Goal: Transaction & Acquisition: Purchase product/service

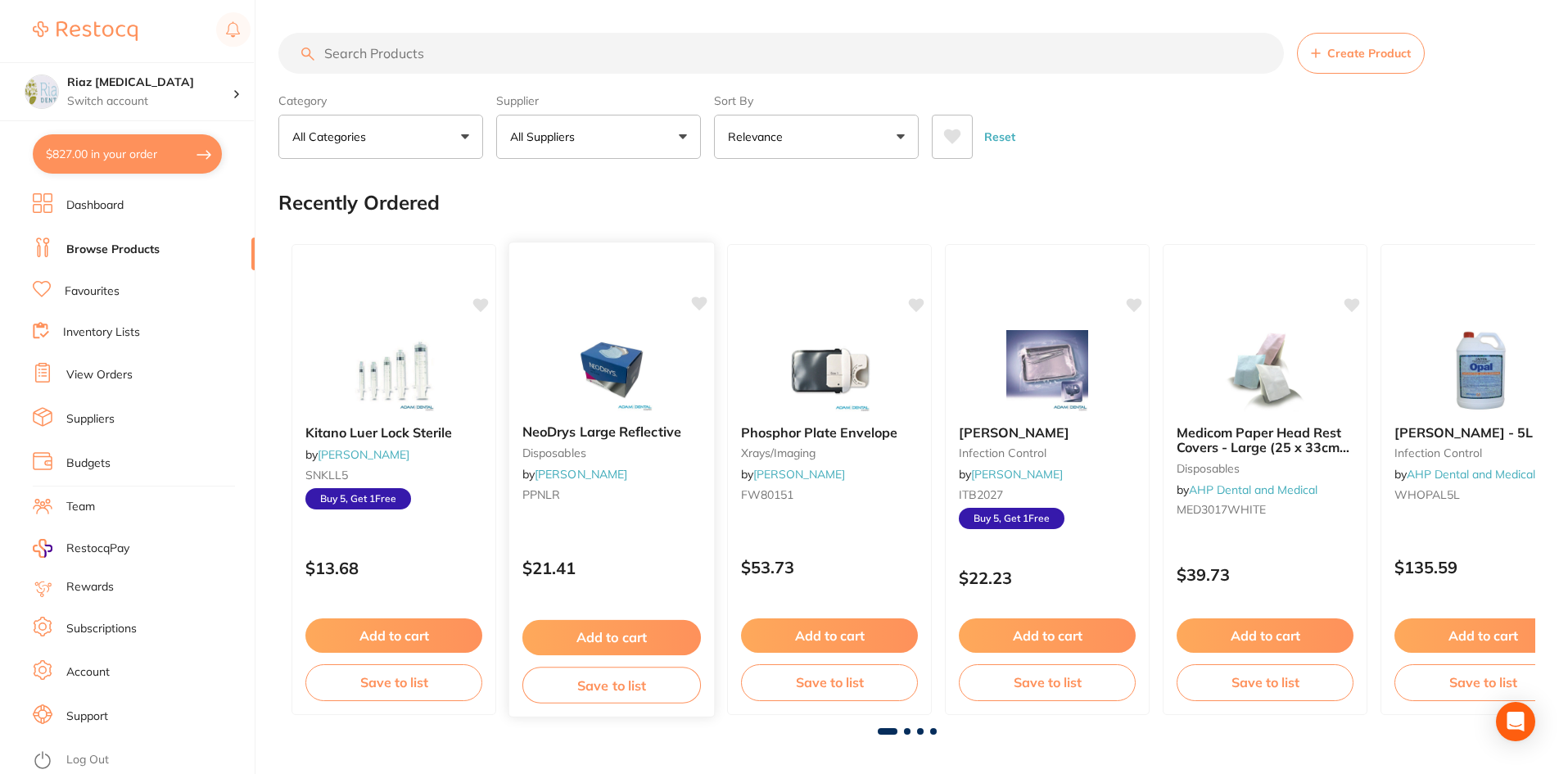
scroll to position [2293, 0]
click at [397, 58] on input "search" at bounding box center [781, 53] width 1005 height 41
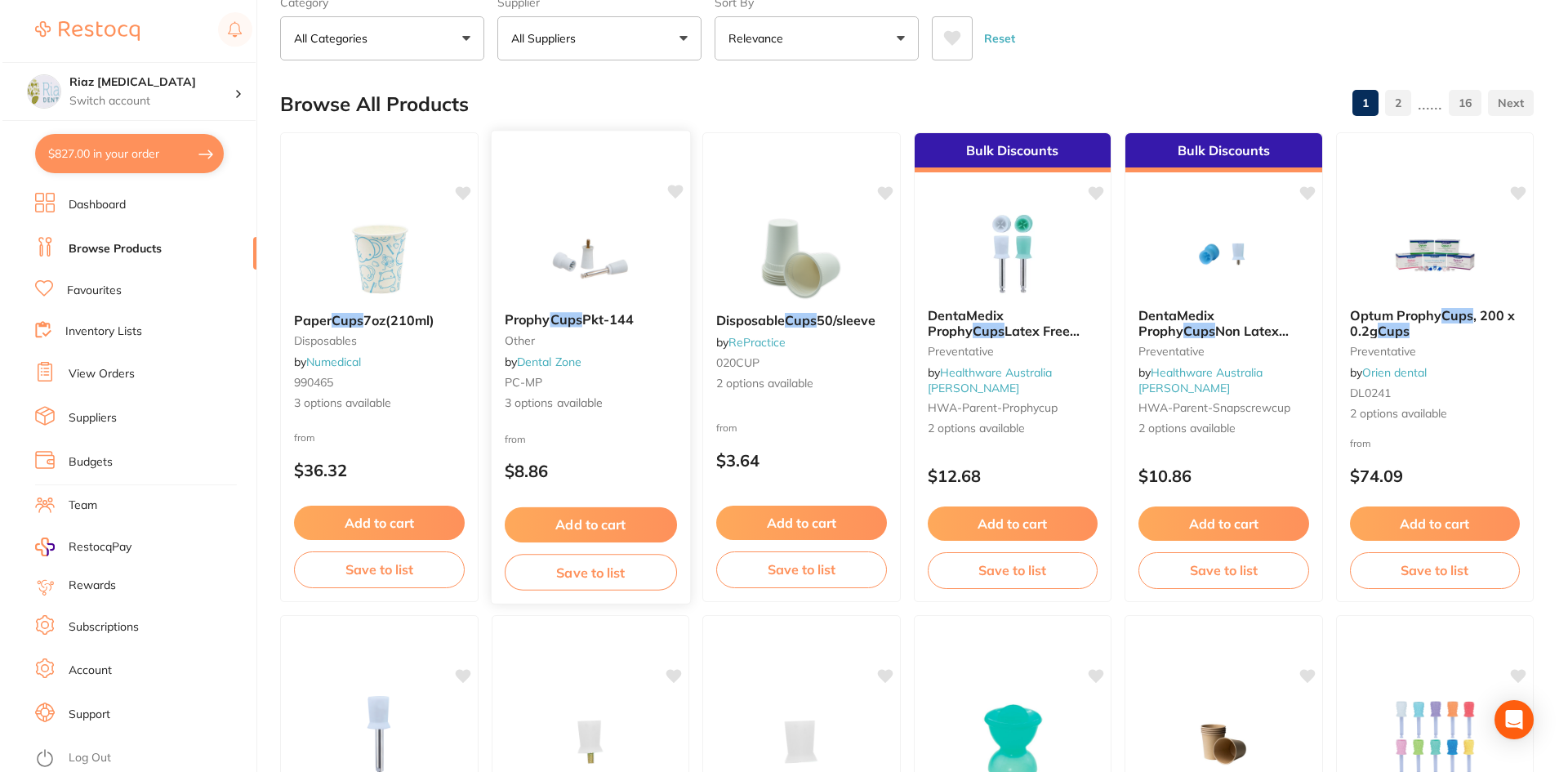
scroll to position [0, 0]
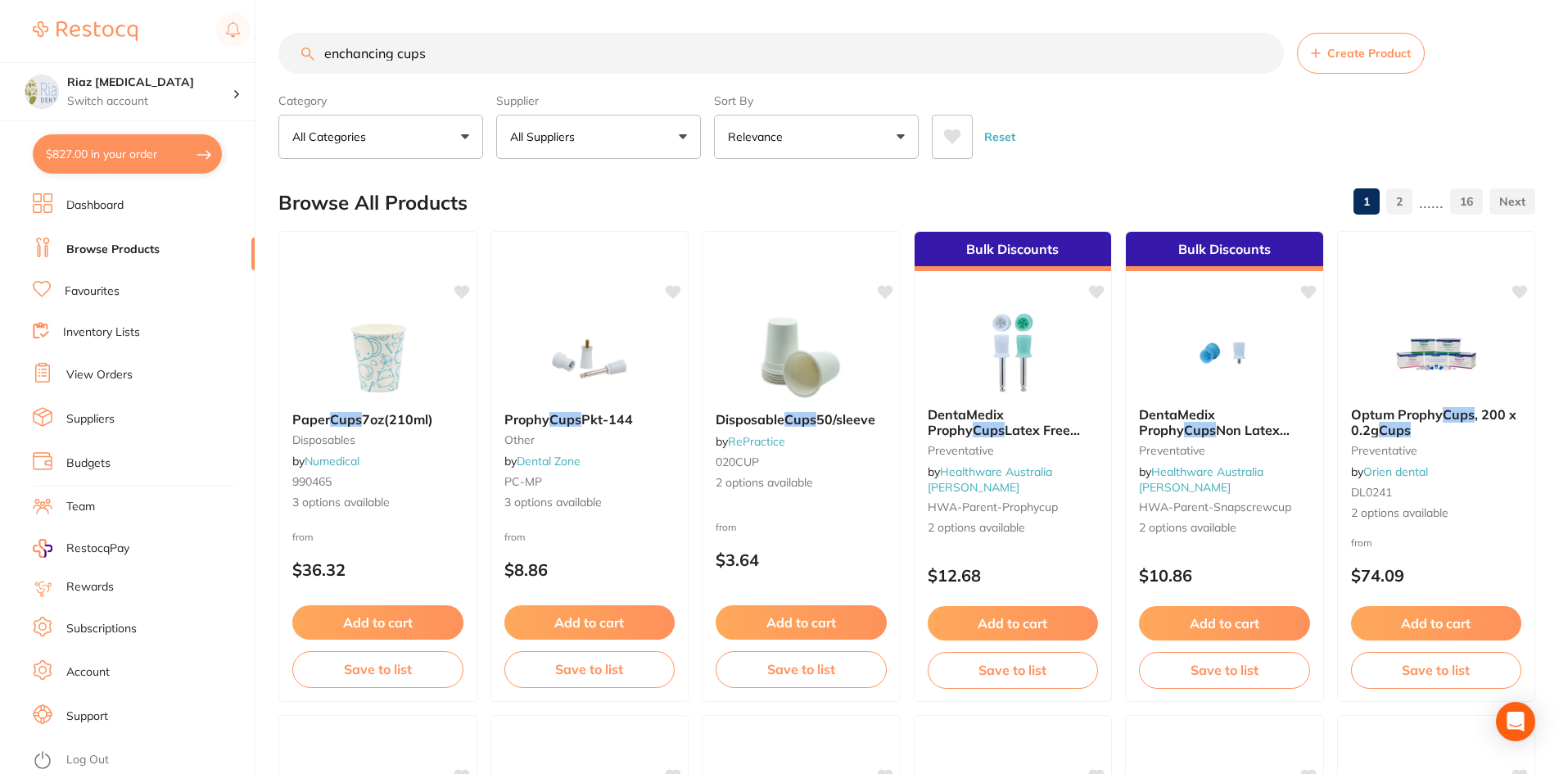
click at [602, 130] on button "All Suppliers" at bounding box center [598, 137] width 205 height 44
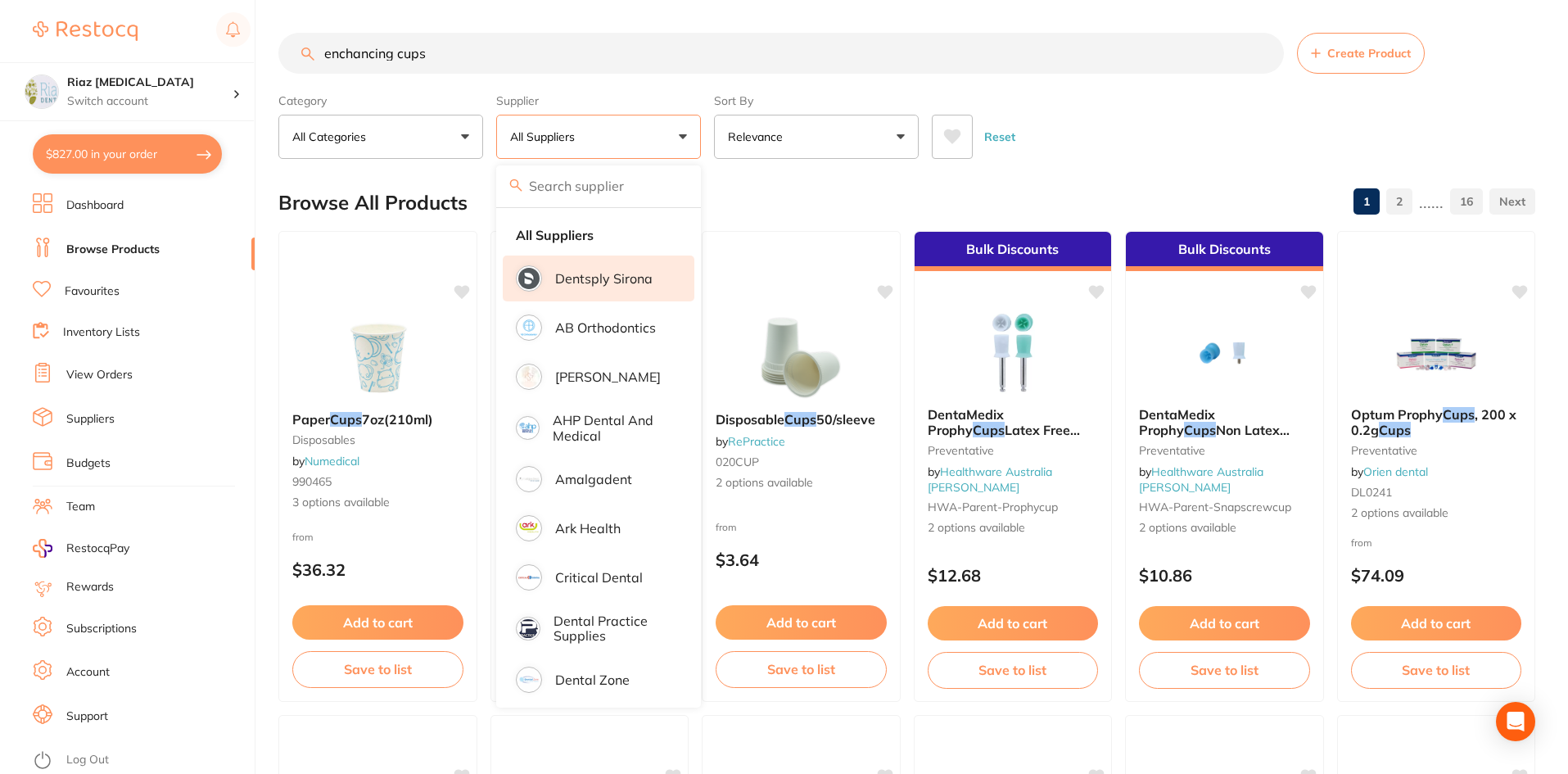
click at [620, 272] on p "Dentsply Sirona" at bounding box center [604, 279] width 97 height 14
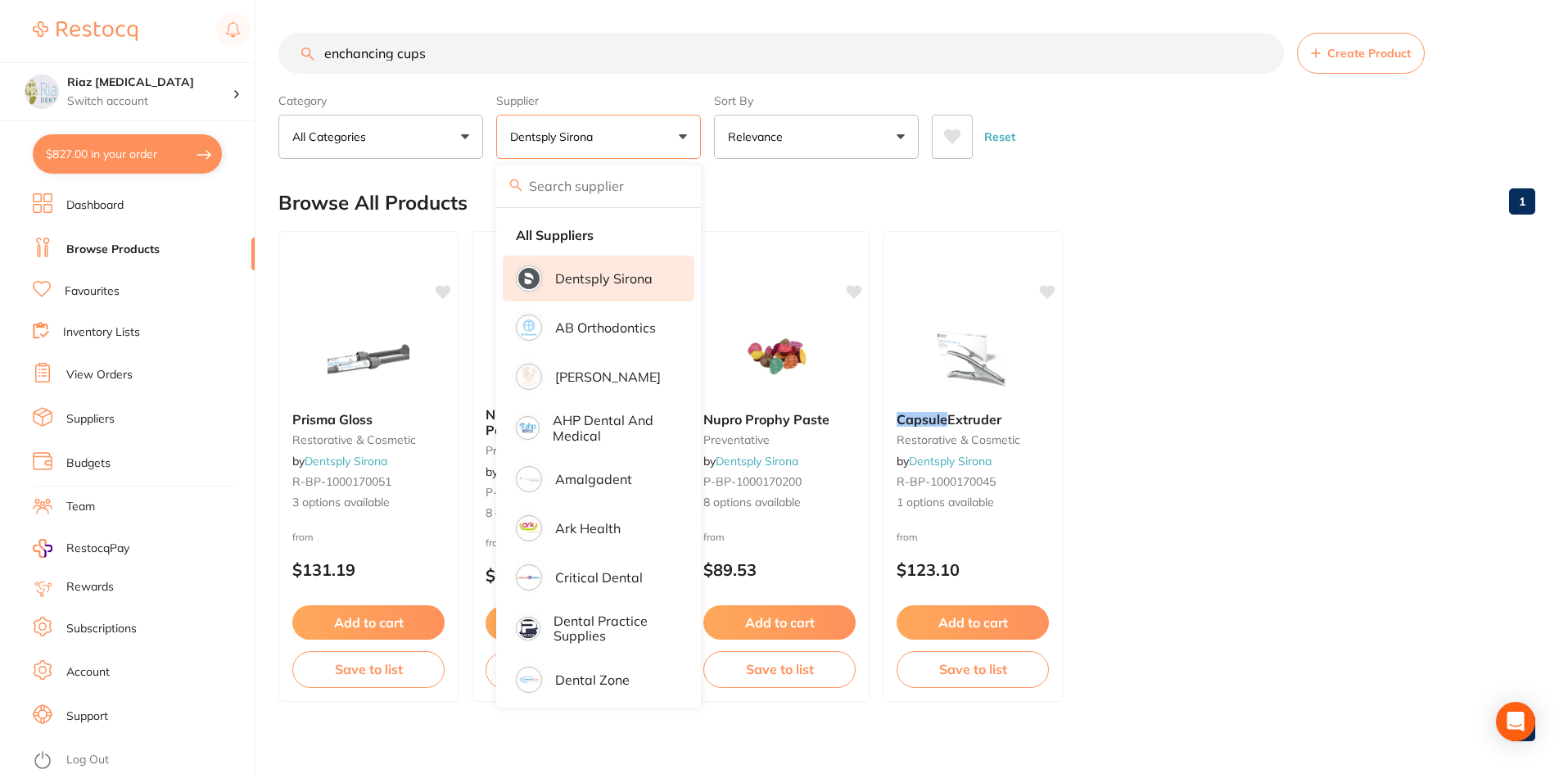
click at [1087, 204] on div "Browse All Products 1" at bounding box center [907, 202] width 1256 height 55
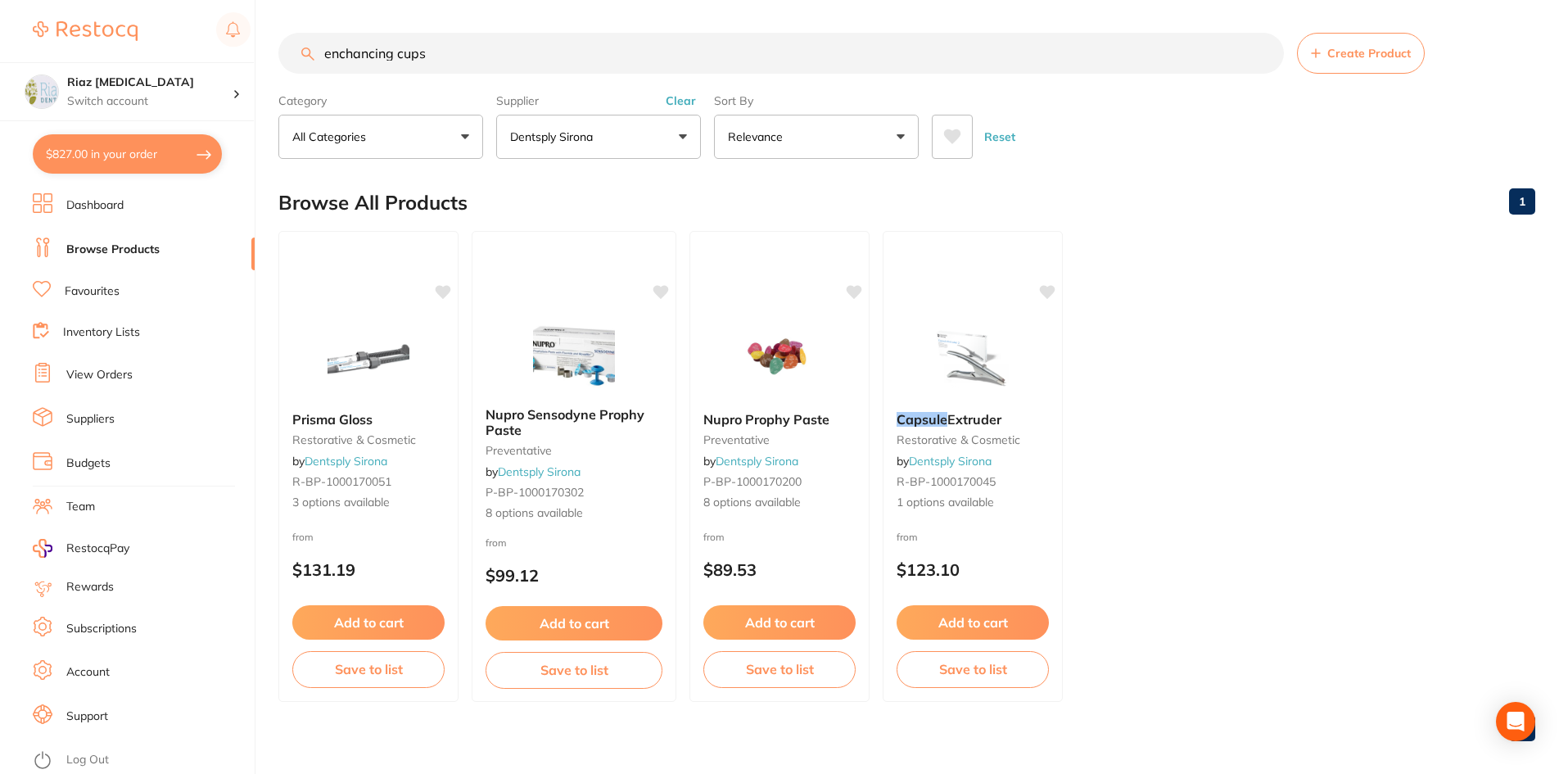
drag, startPoint x: 395, startPoint y: 50, endPoint x: 260, endPoint y: 53, distance: 135.0
click at [260, 53] on div "$827.00 Riaz [MEDICAL_DATA] Switch account Riaz [MEDICAL_DATA] $827.00 in your …" at bounding box center [784, 387] width 1568 height 774
drag, startPoint x: 407, startPoint y: 52, endPoint x: 270, endPoint y: 58, distance: 137.1
click at [270, 58] on div "$827.00 Riaz [MEDICAL_DATA] Switch account Riaz [MEDICAL_DATA] $827.00 in your …" at bounding box center [784, 387] width 1568 height 774
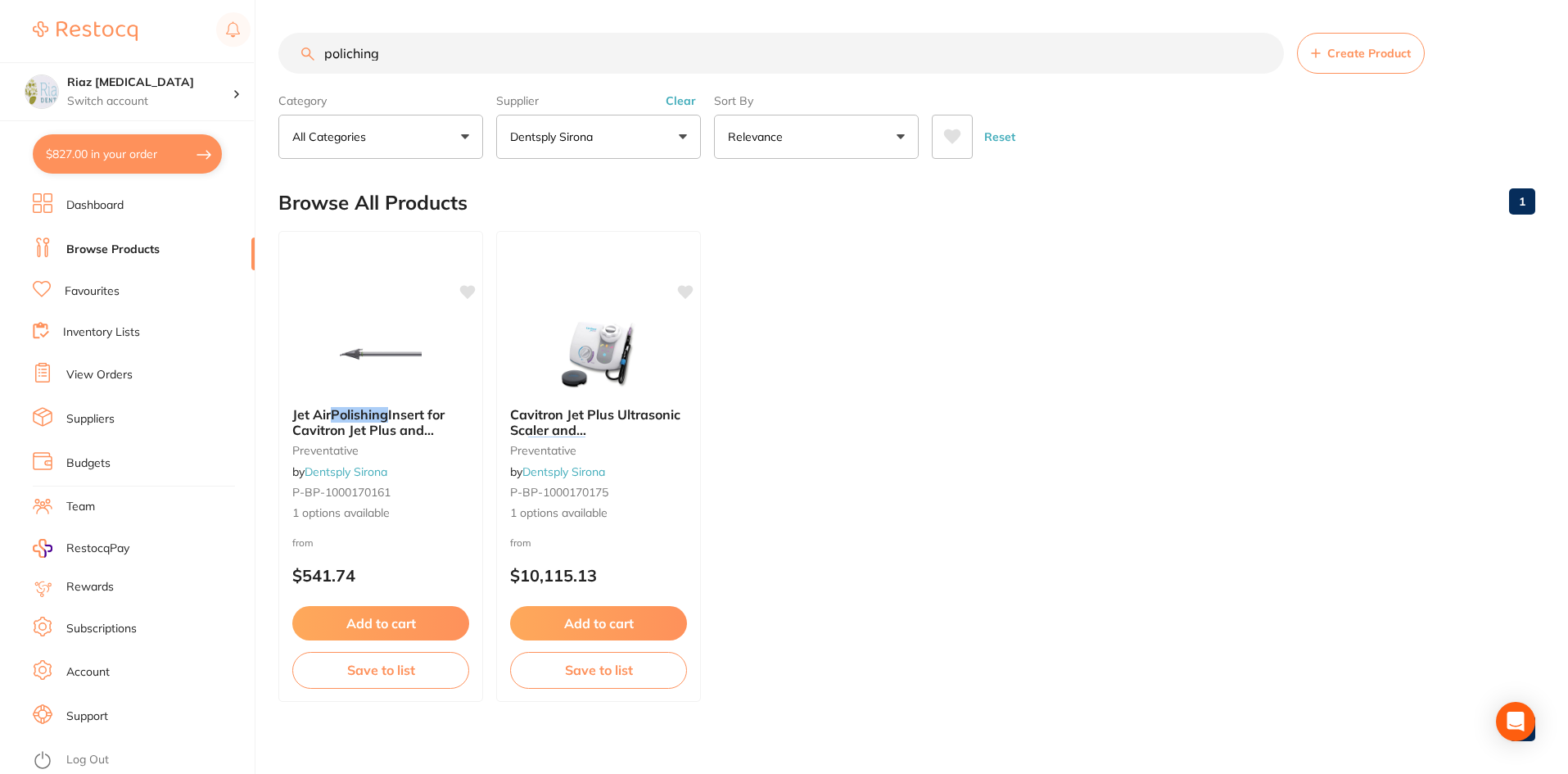
click at [350, 55] on input "poliching" at bounding box center [781, 53] width 1005 height 41
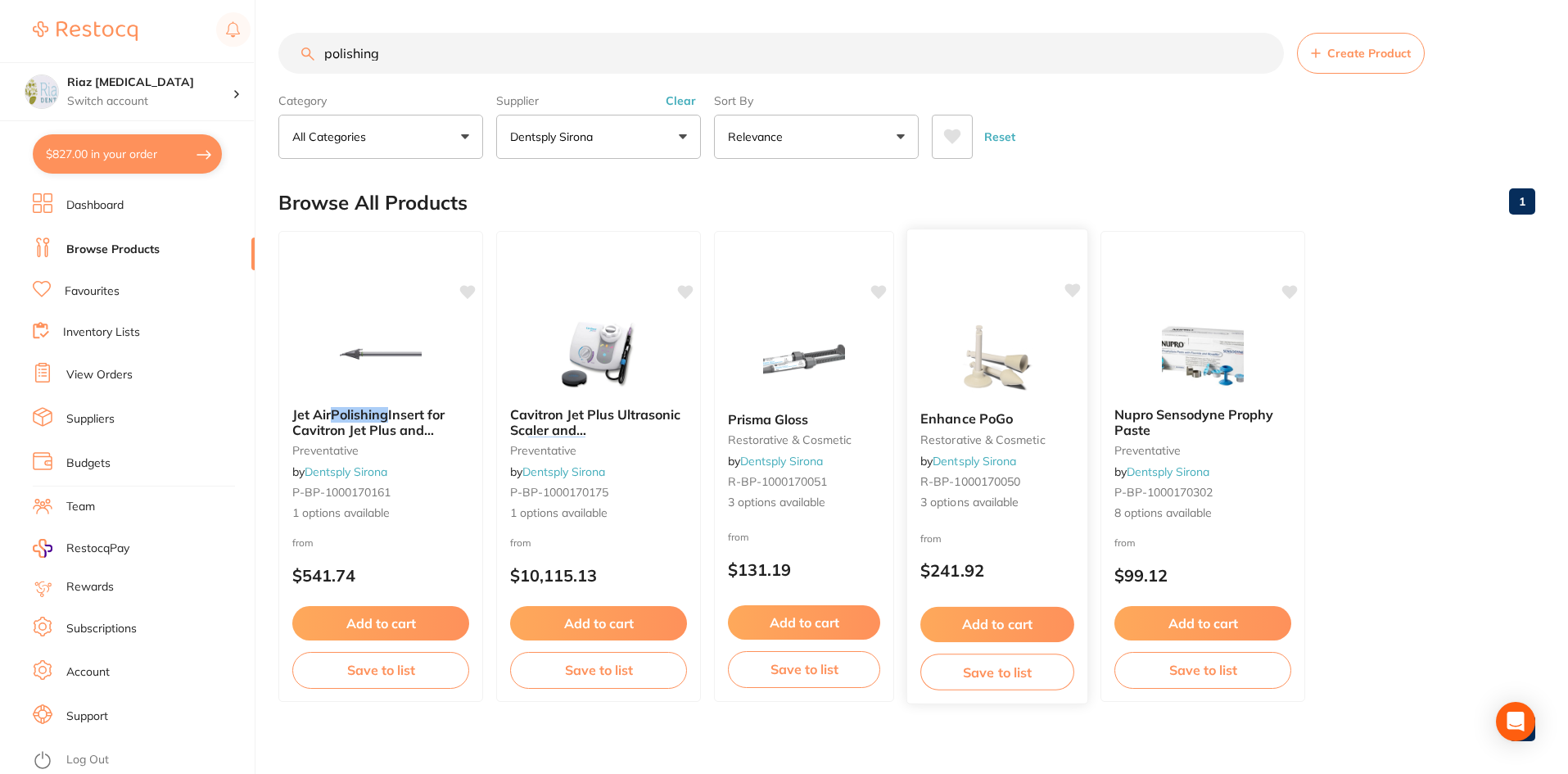
type input "polishing"
click at [1039, 329] on img at bounding box center [997, 357] width 107 height 83
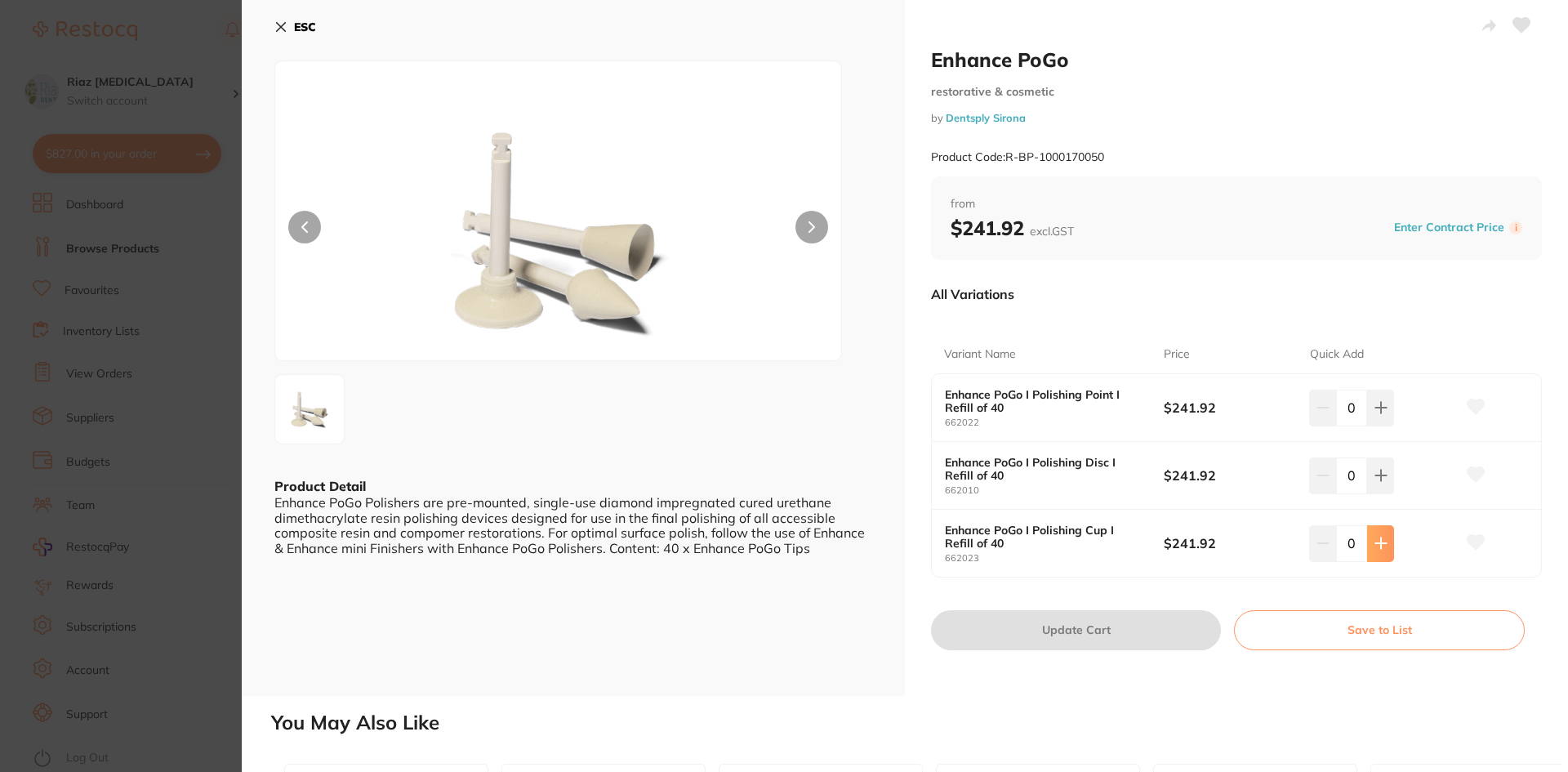
click at [1382, 547] on icon at bounding box center [1381, 543] width 13 height 13
type input "1"
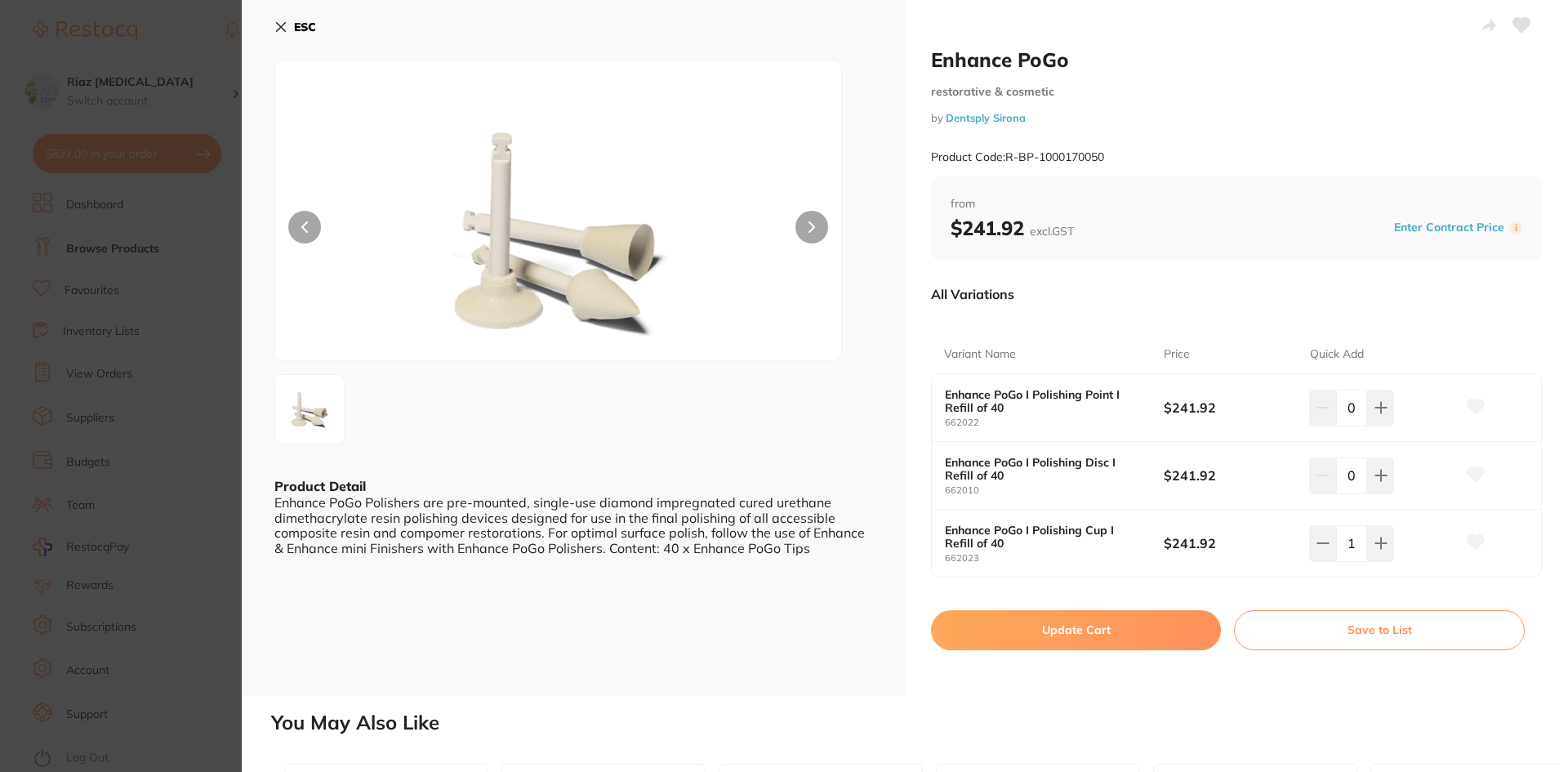
click at [1028, 629] on button "Update Cart" at bounding box center [1076, 630] width 290 height 39
checkbox input "false"
